Goal: Task Accomplishment & Management: Use online tool/utility

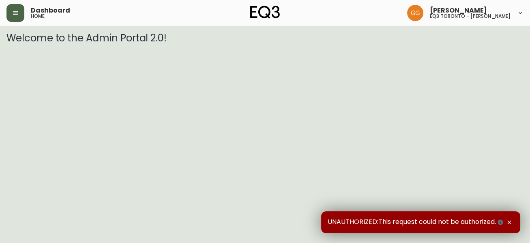
click at [10, 15] on button "button" at bounding box center [15, 13] width 18 height 18
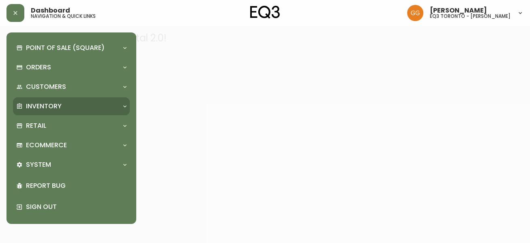
click at [55, 108] on p "Inventory" at bounding box center [44, 106] width 36 height 9
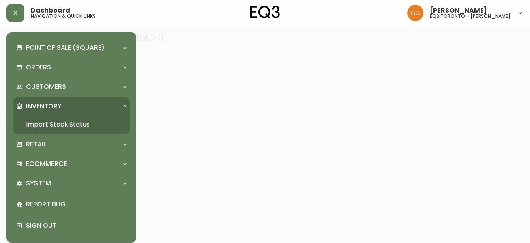
click at [58, 123] on link "Import Stock Status" at bounding box center [71, 124] width 117 height 19
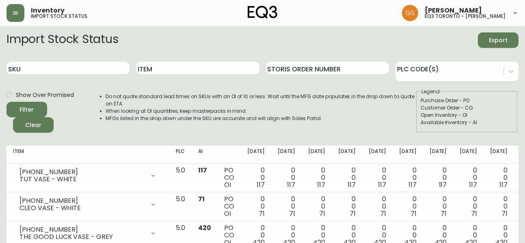
click at [183, 77] on div "Item" at bounding box center [197, 68] width 123 height 26
click at [183, 70] on input "Item" at bounding box center [197, 68] width 123 height 13
click at [6, 102] on button "Filter" at bounding box center [26, 109] width 41 height 15
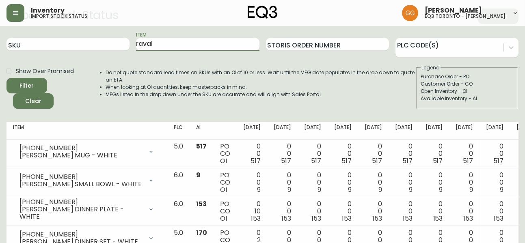
scroll to position [37, 0]
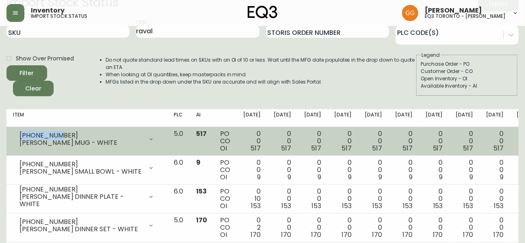
drag, startPoint x: 58, startPoint y: 135, endPoint x: 13, endPoint y: 134, distance: 45.0
click at [13, 134] on td "[PHONE_NUMBER] [PERSON_NAME] MUG - WHITE Opening Balance 517 ( [DATE] ) Availab…" at bounding box center [86, 141] width 161 height 29
copy div "[PHONE_NUMBER]"
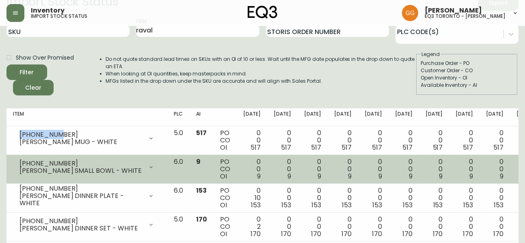
scroll to position [58, 0]
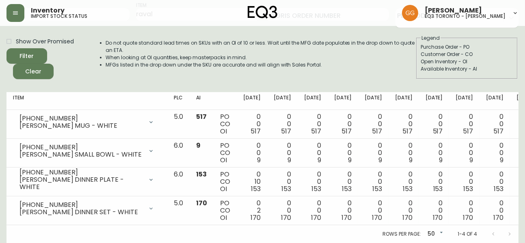
drag, startPoint x: 2, startPoint y: 110, endPoint x: 5, endPoint y: 105, distance: 5.3
click at [2, 110] on main "Import Stock Status Export SKU Item [PERSON_NAME] Storis Order Number PLC Code(…" at bounding box center [262, 107] width 525 height 271
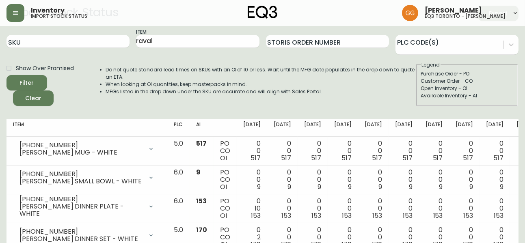
scroll to position [0, 0]
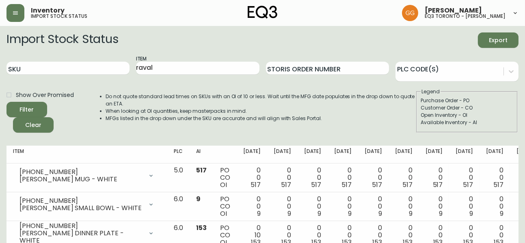
click at [162, 75] on div "Item [PERSON_NAME]" at bounding box center [197, 68] width 123 height 26
click at [166, 66] on input "raval" at bounding box center [197, 68] width 123 height 13
click at [6, 102] on button "Filter" at bounding box center [26, 109] width 41 height 15
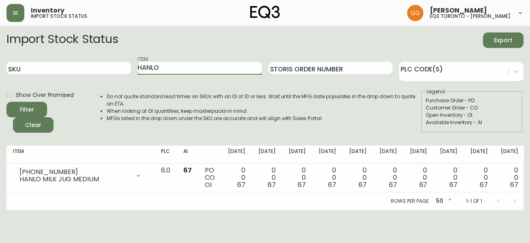
click at [177, 67] on input "HANLO" at bounding box center [200, 68] width 125 height 13
click at [177, 66] on input "HANLO" at bounding box center [200, 68] width 125 height 13
click at [6, 102] on button "Filter" at bounding box center [26, 109] width 41 height 15
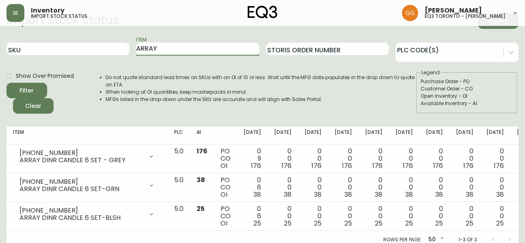
scroll to position [30, 0]
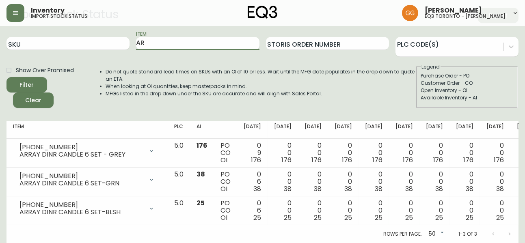
type input "A"
click at [194, 39] on input "Item" at bounding box center [197, 43] width 123 height 13
click at [6, 77] on button "Filter" at bounding box center [26, 84] width 41 height 15
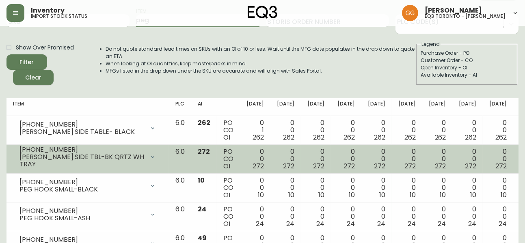
scroll to position [0, 0]
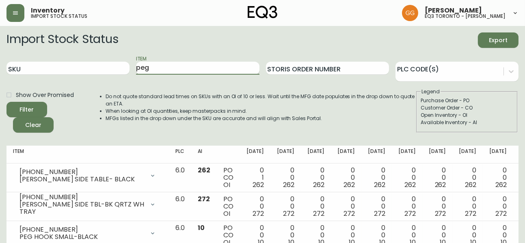
click at [167, 67] on input "peg" at bounding box center [197, 68] width 123 height 13
type input "[GEOGRAPHIC_DATA]"
click at [6, 102] on button "Filter" at bounding box center [26, 109] width 41 height 15
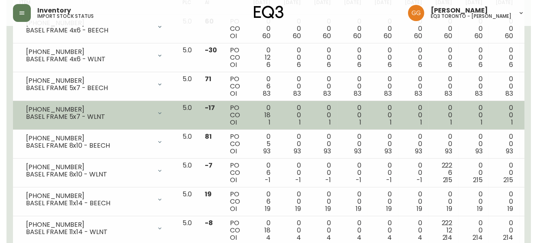
scroll to position [184, 0]
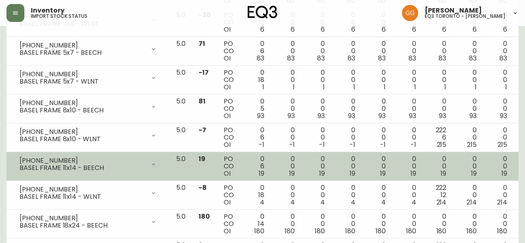
click at [224, 167] on div "PO CO OI" at bounding box center [229, 166] width 10 height 22
click at [277, 170] on div "0 0 19" at bounding box center [285, 166] width 17 height 22
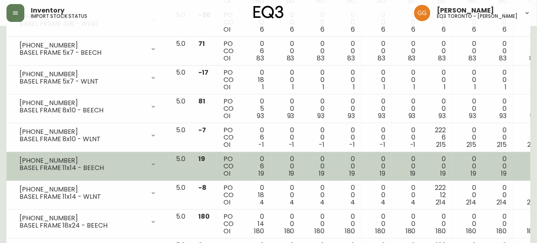
click at [452, 168] on td "0 0 19" at bounding box center [467, 166] width 30 height 29
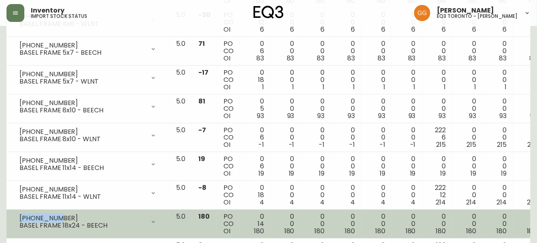
drag, startPoint x: 63, startPoint y: 217, endPoint x: 13, endPoint y: 215, distance: 50.3
click at [13, 215] on div "[PHONE_NUMBER] BASEL FRAME 18x24 - BEECH" at bounding box center [88, 222] width 150 height 18
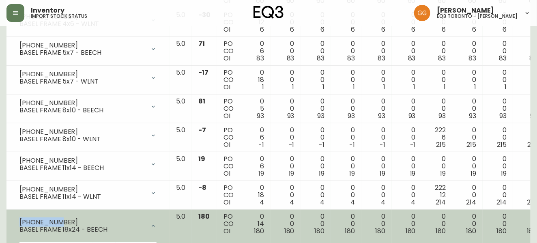
copy div "[PHONE_NUMBER]"
